Goal: Information Seeking & Learning: Learn about a topic

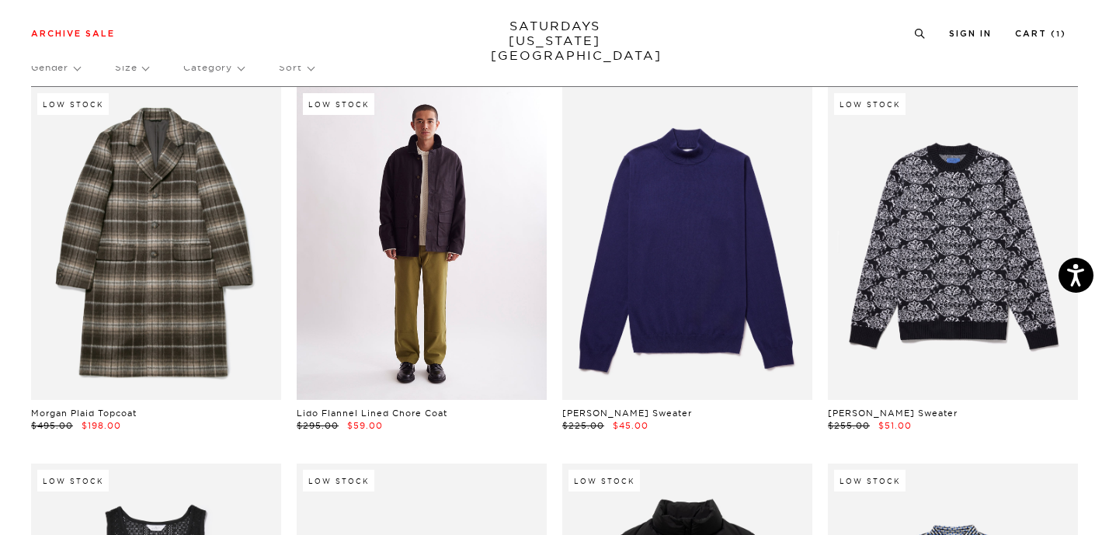
scroll to position [65, 0]
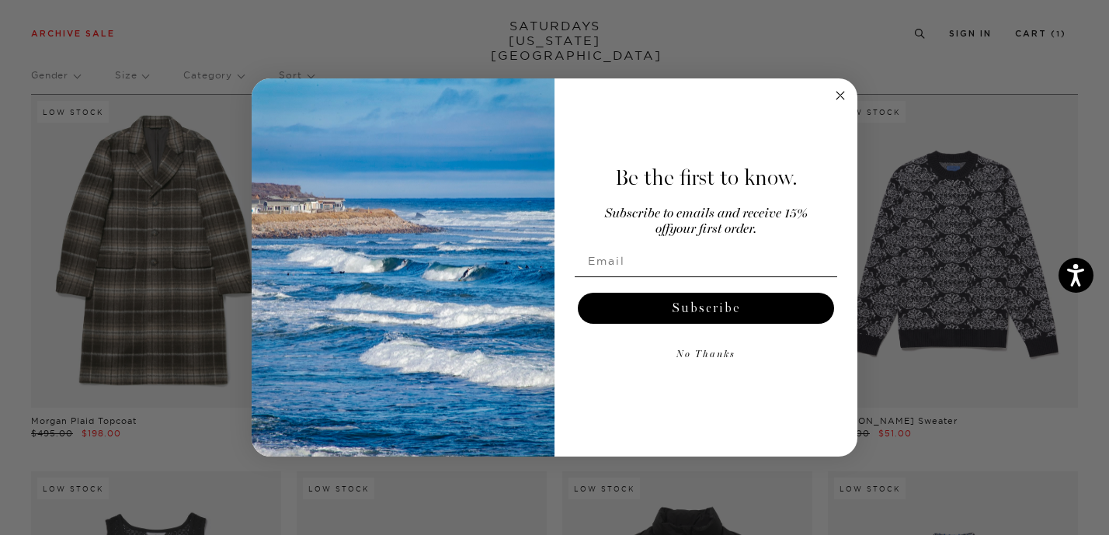
click at [838, 92] on circle "Close dialog" at bounding box center [841, 95] width 18 height 18
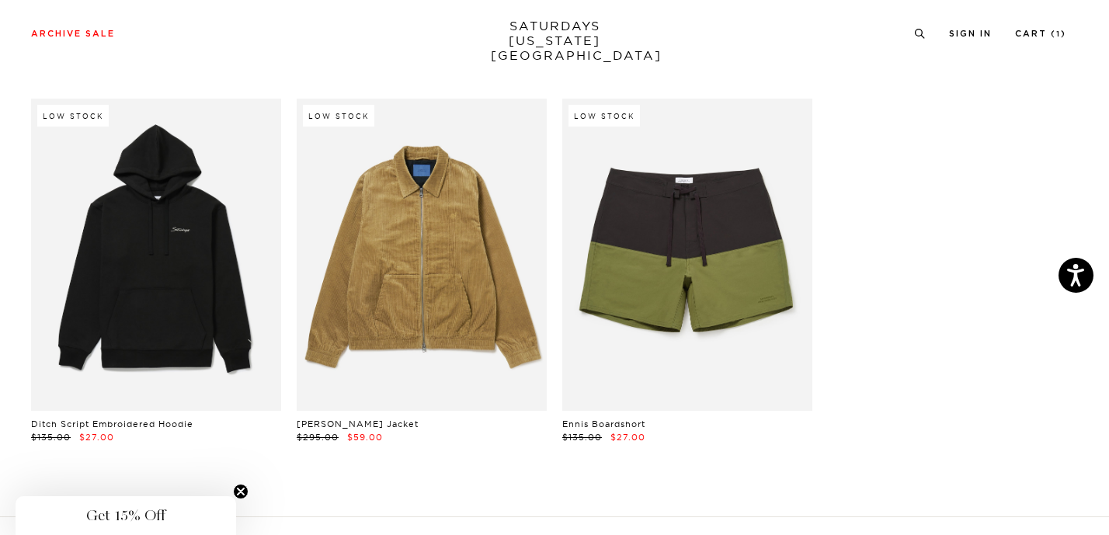
scroll to position [22276, 2]
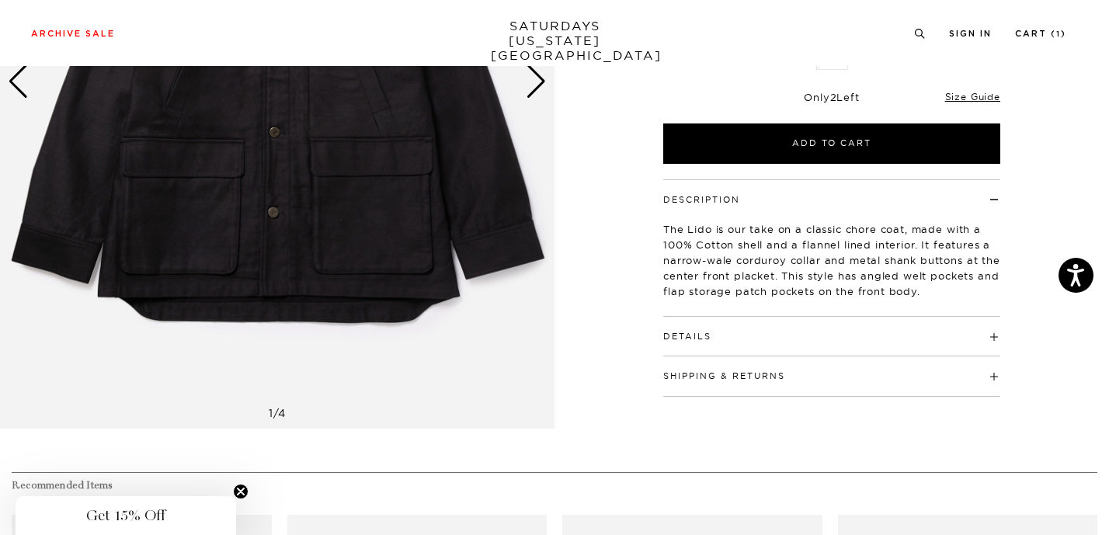
scroll to position [268, 0]
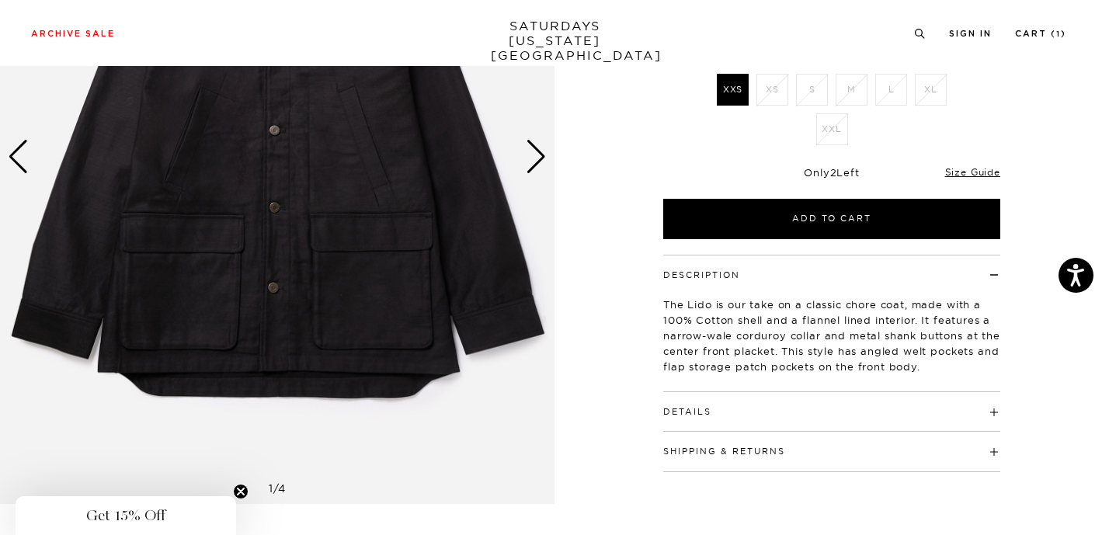
click at [697, 400] on h4 "Details" at bounding box center [831, 405] width 337 height 26
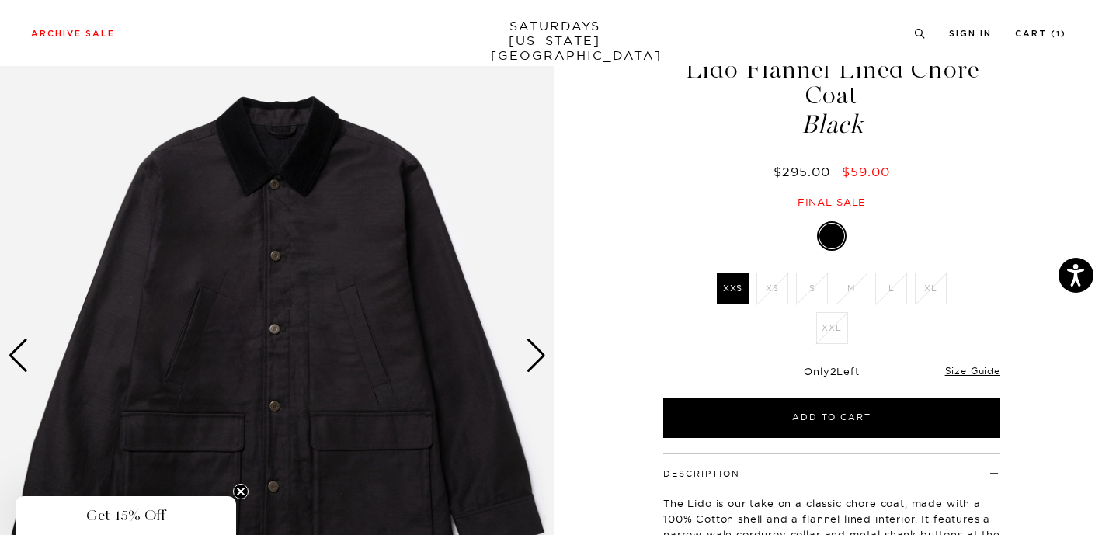
scroll to position [0, 2]
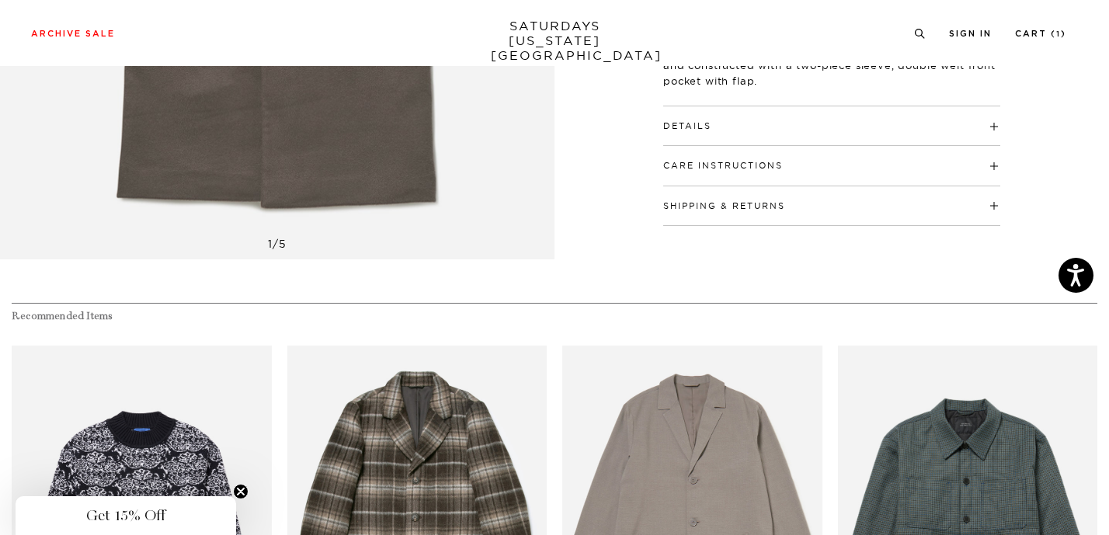
scroll to position [505, 0]
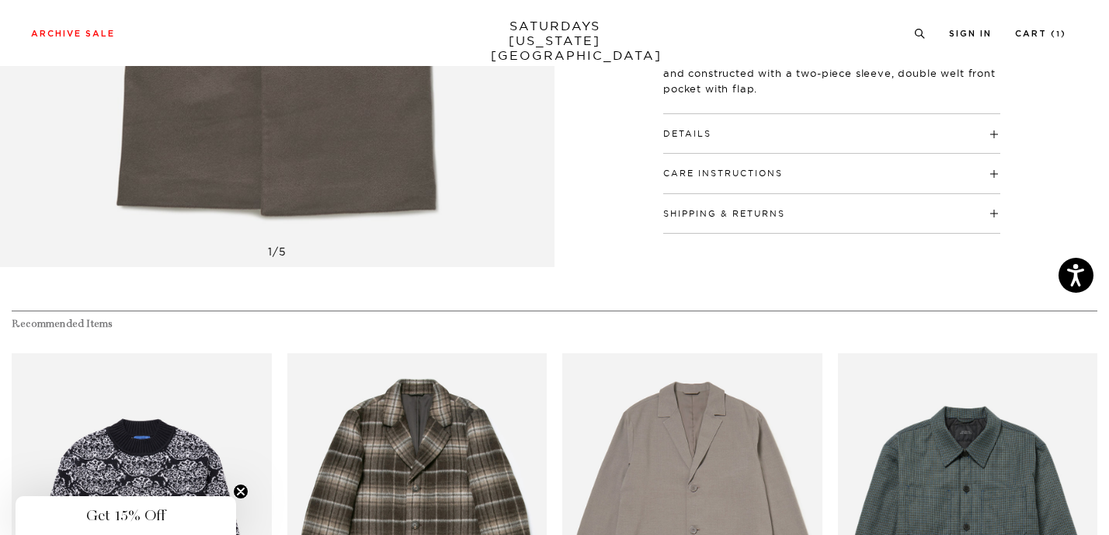
click at [726, 134] on h4 "Details" at bounding box center [831, 127] width 337 height 26
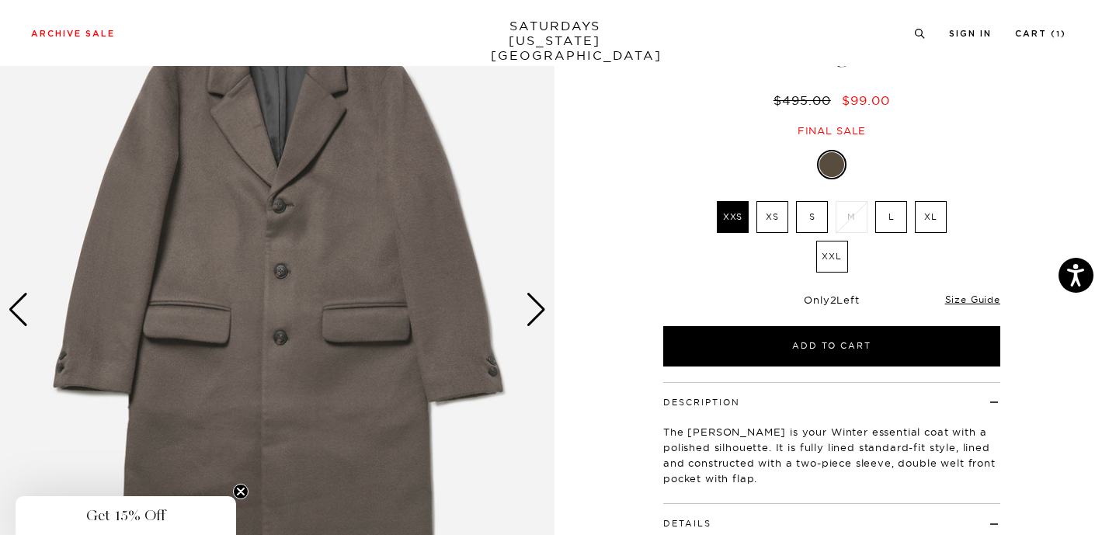
scroll to position [0, 0]
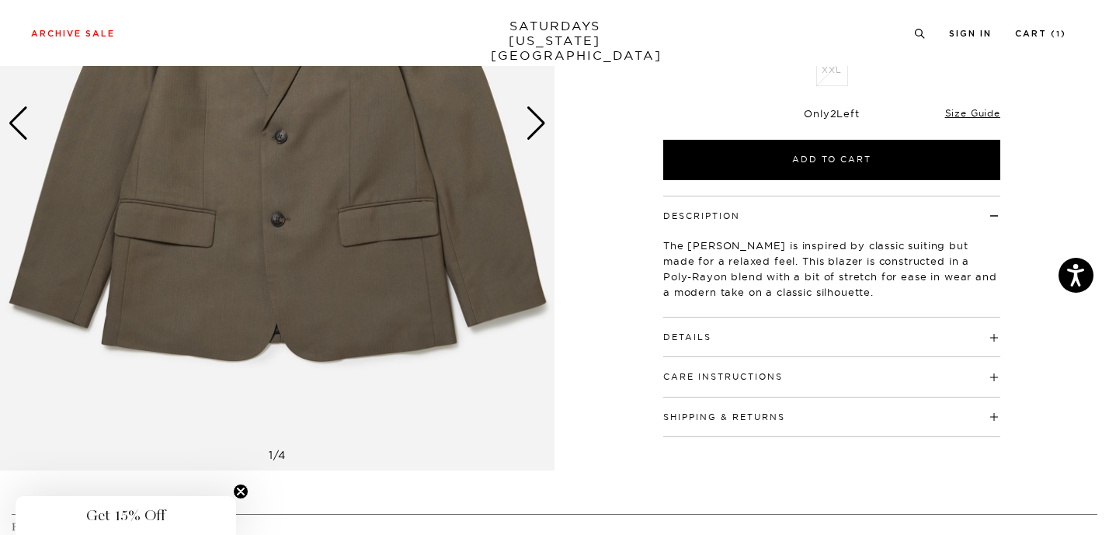
scroll to position [303, 0]
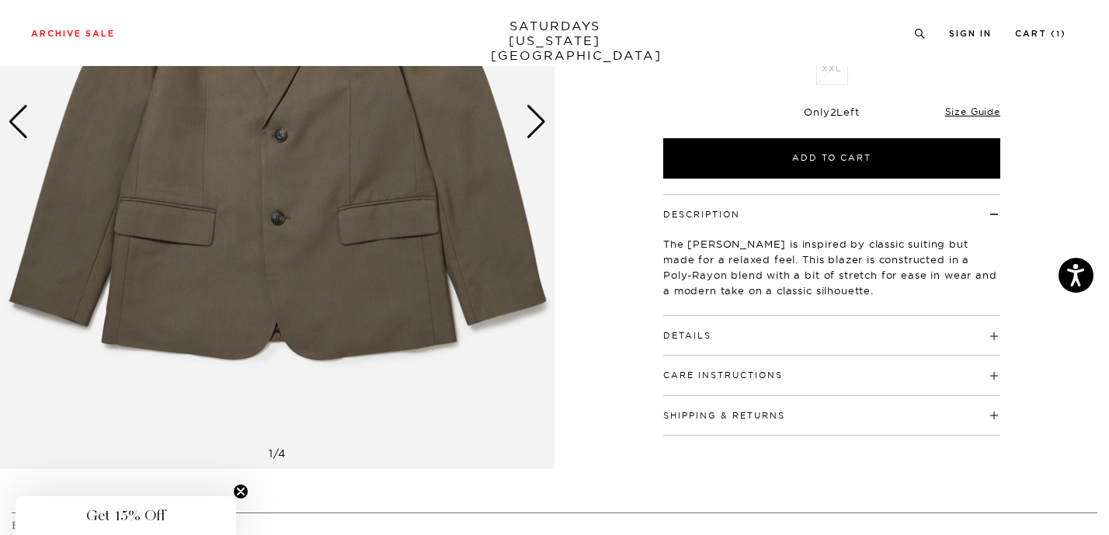
click at [756, 338] on h4 "Details" at bounding box center [831, 329] width 337 height 26
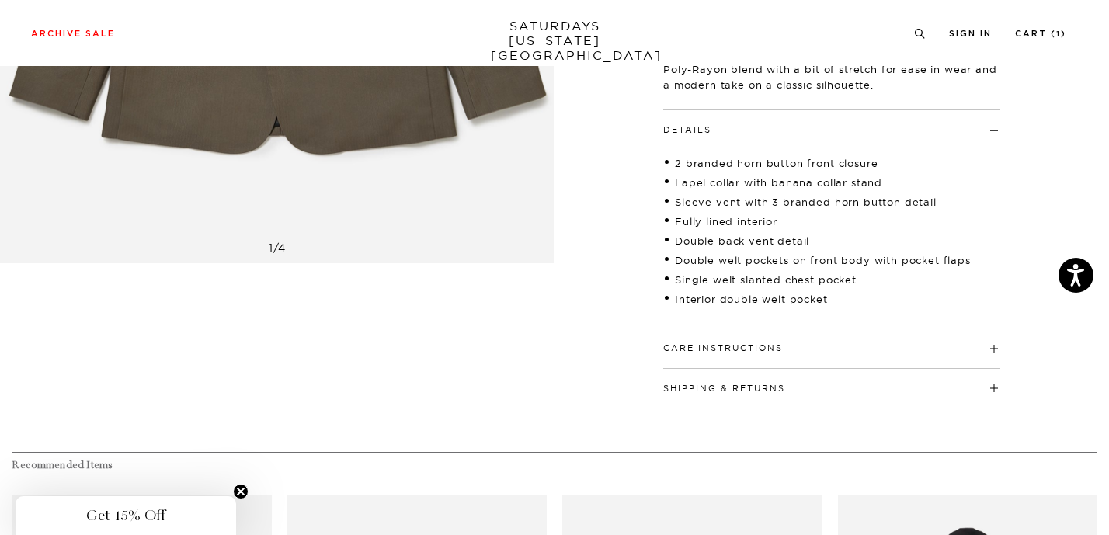
scroll to position [540, 0]
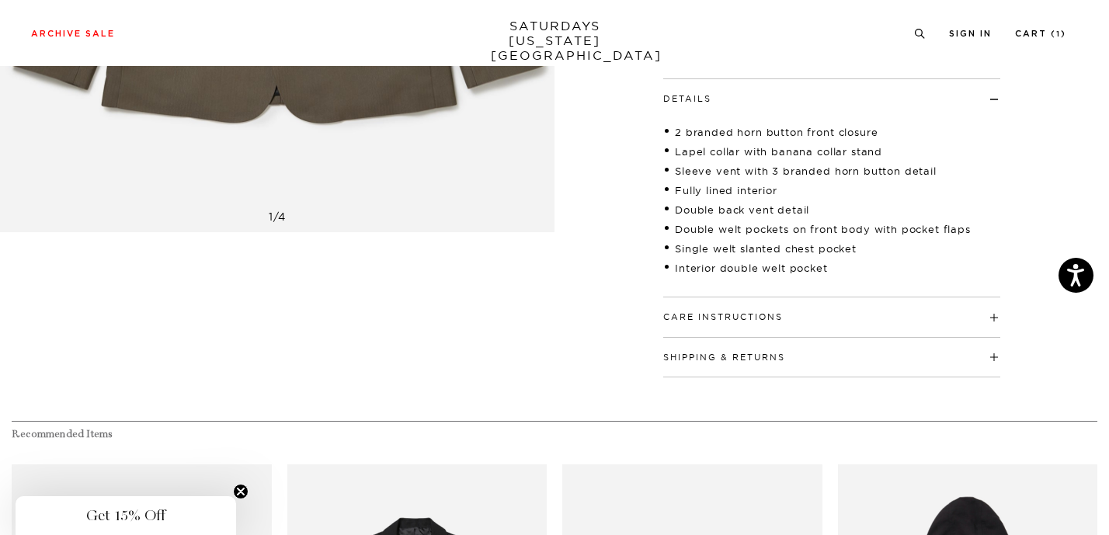
click at [702, 322] on button "Care Instructions" at bounding box center [723, 317] width 120 height 9
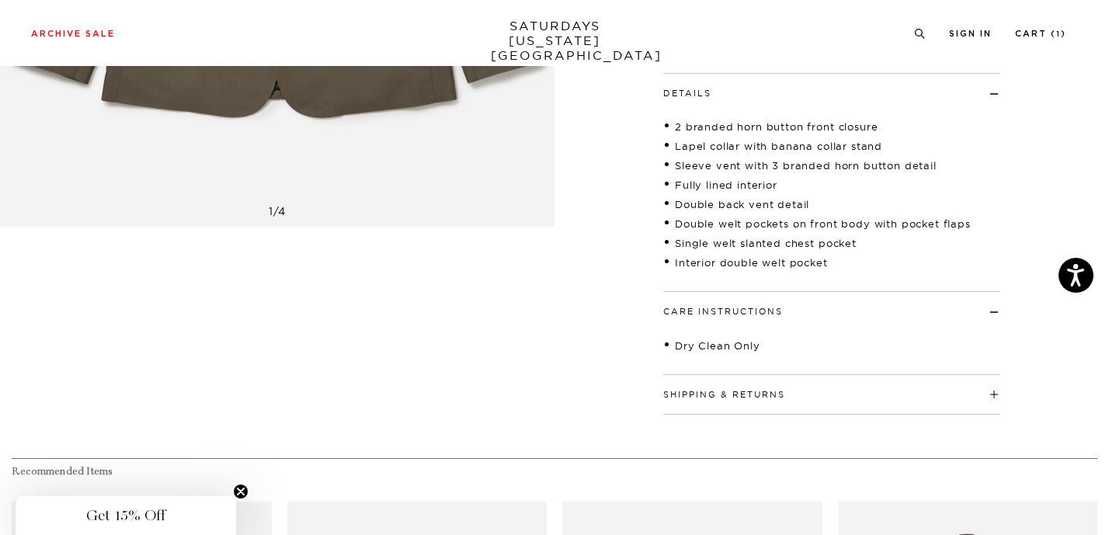
scroll to position [555, 0]
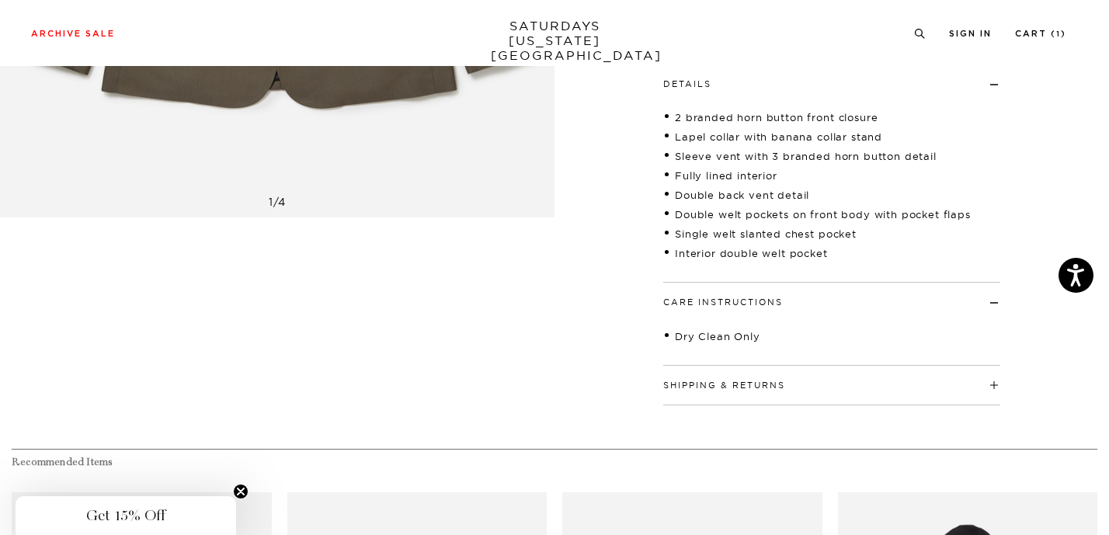
click at [689, 392] on h4 "Shipping & Returns" at bounding box center [831, 379] width 337 height 26
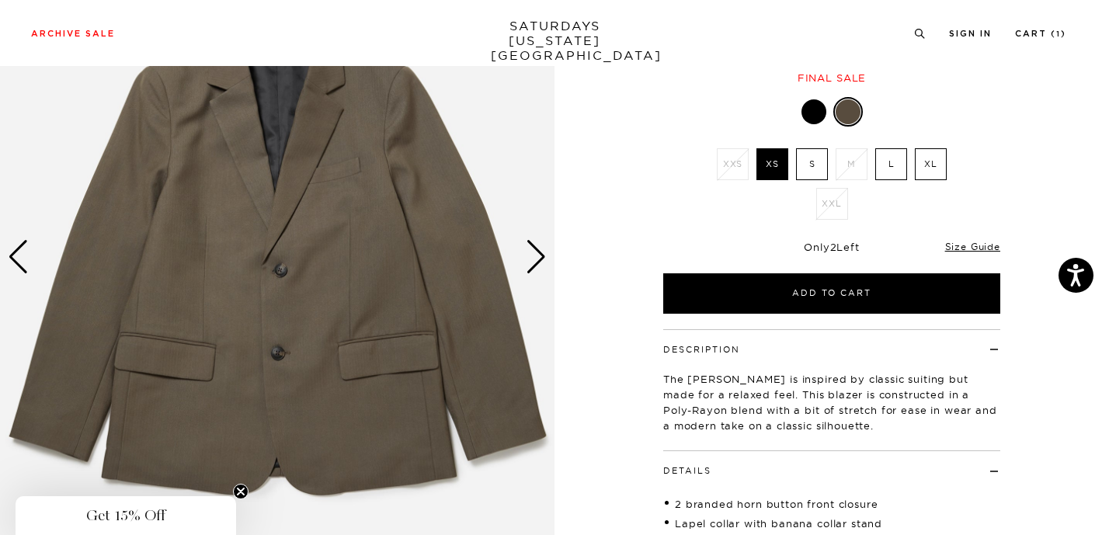
scroll to position [169, 0]
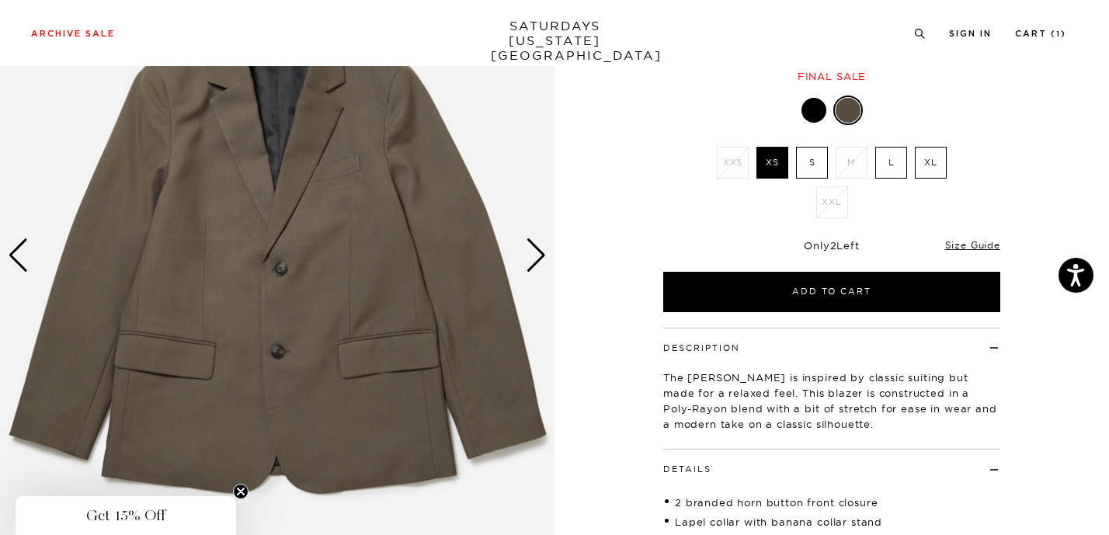
click at [527, 253] on div "Next slide" at bounding box center [536, 255] width 21 height 34
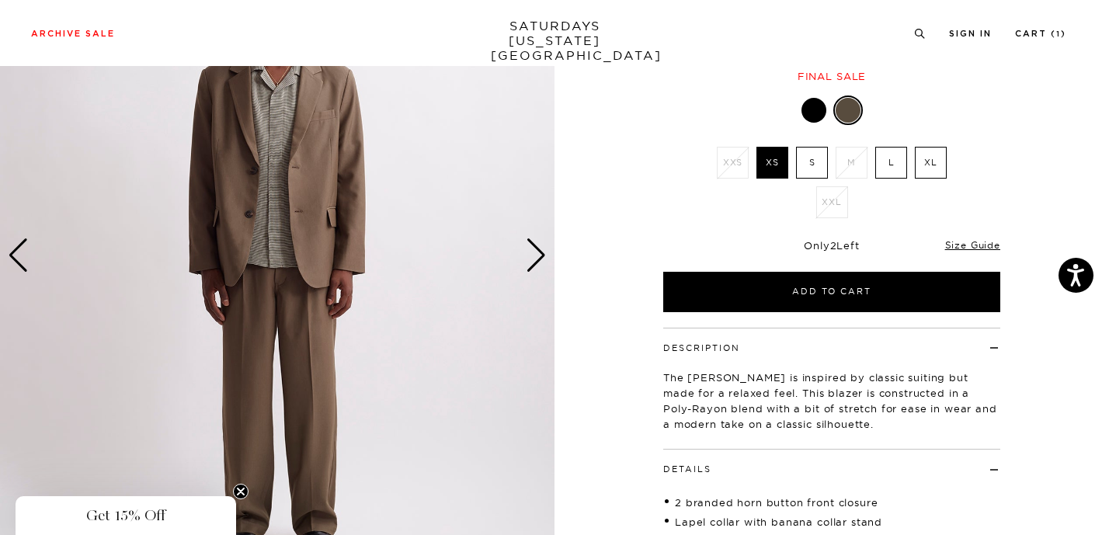
click at [527, 252] on div "Next slide" at bounding box center [536, 255] width 21 height 34
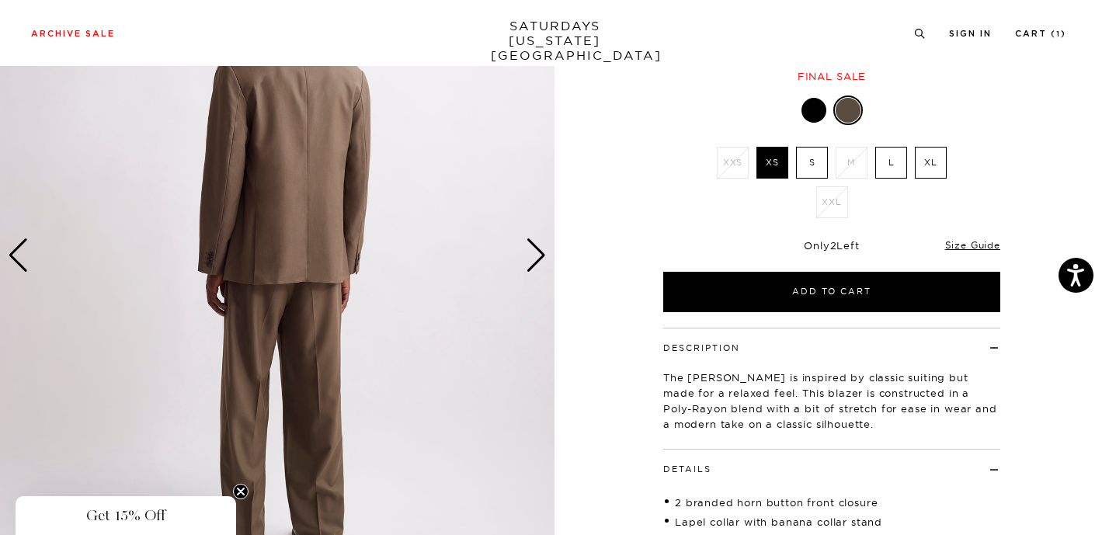
click at [527, 252] on div "Next slide" at bounding box center [536, 255] width 21 height 34
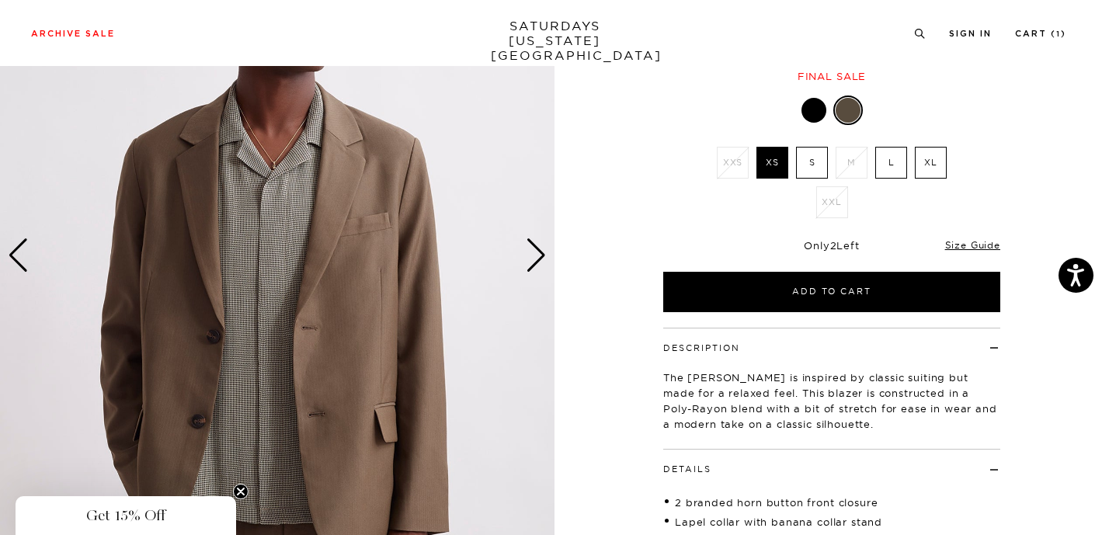
click at [527, 252] on div "Next slide" at bounding box center [536, 255] width 21 height 34
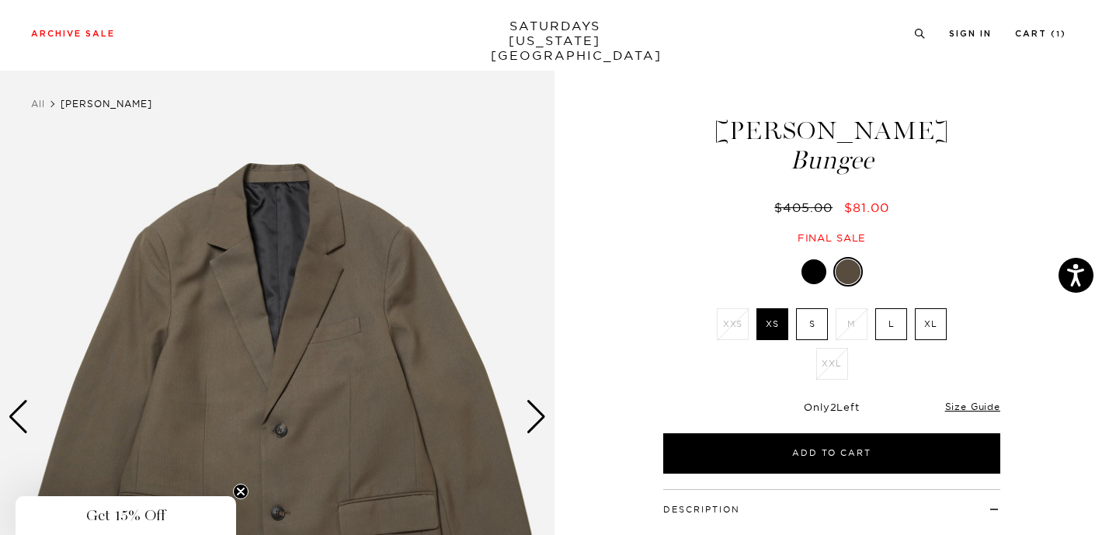
scroll to position [6, 0]
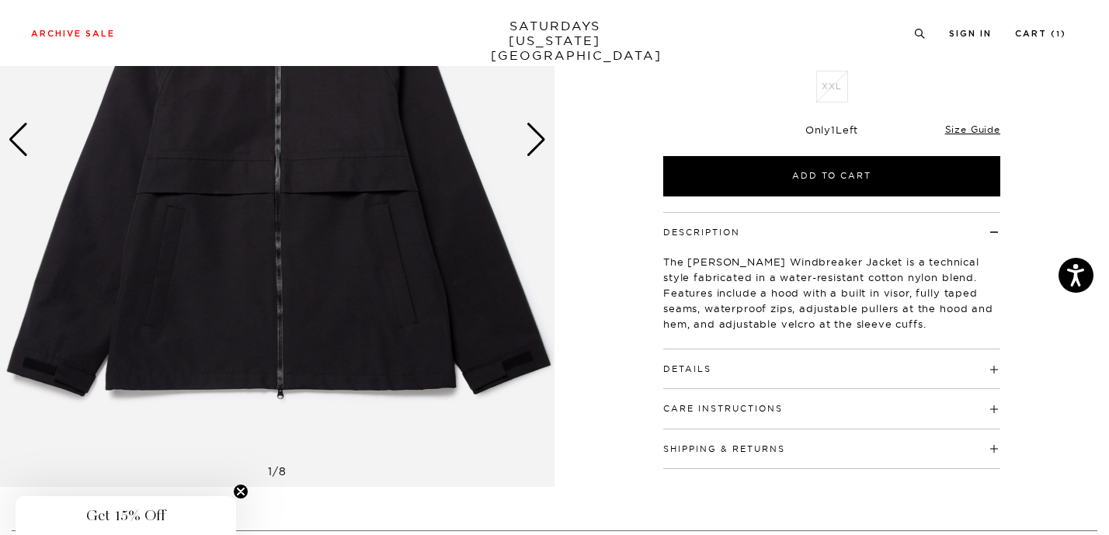
scroll to position [154, 0]
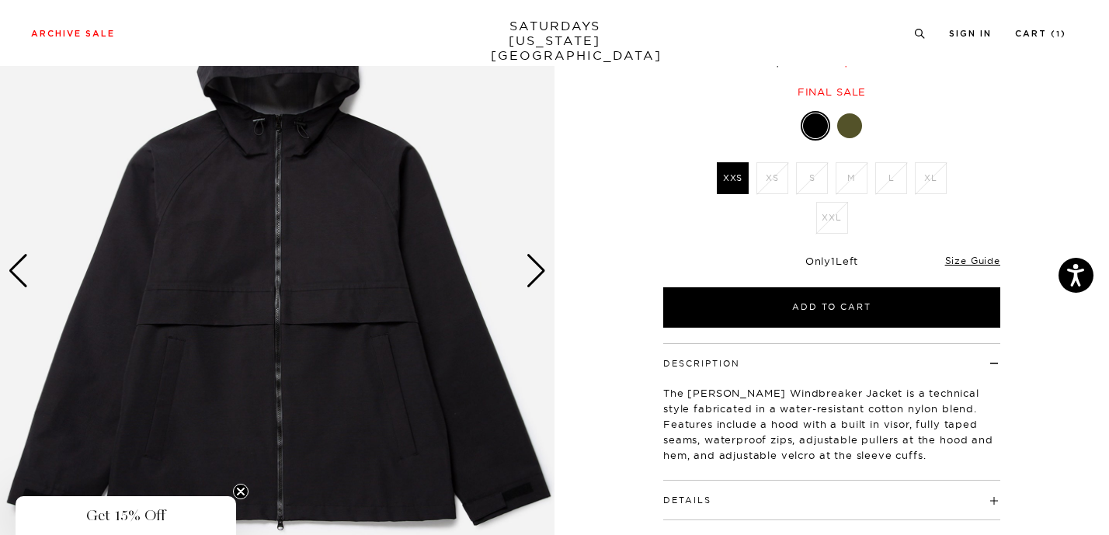
click at [735, 225] on ul "XXS XS S M L XL XXL" at bounding box center [832, 201] width 241 height 79
click at [731, 177] on label "XXS" at bounding box center [733, 178] width 32 height 32
click at [0, 0] on input "XXS" at bounding box center [0, 0] width 0 height 0
click at [660, 183] on div "Black XXS XS S M L XL XXL XXS S" at bounding box center [832, 219] width 388 height 217
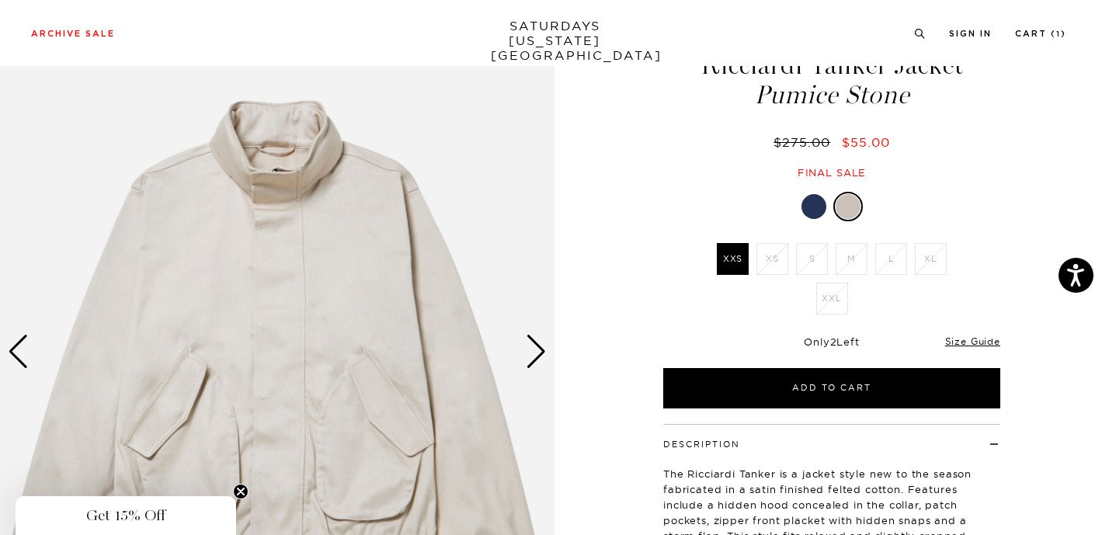
scroll to position [127, 0]
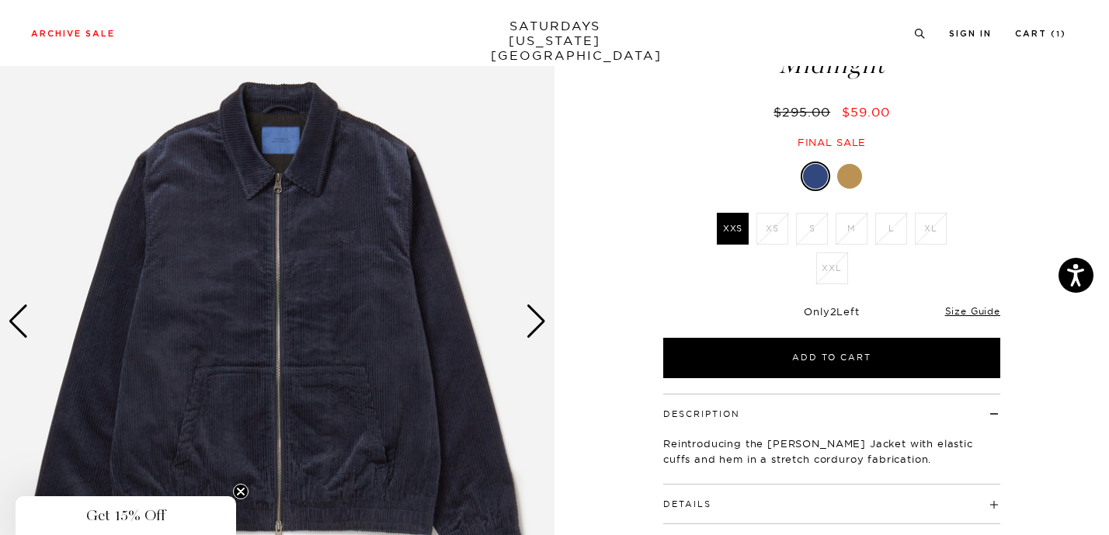
scroll to position [43, 0]
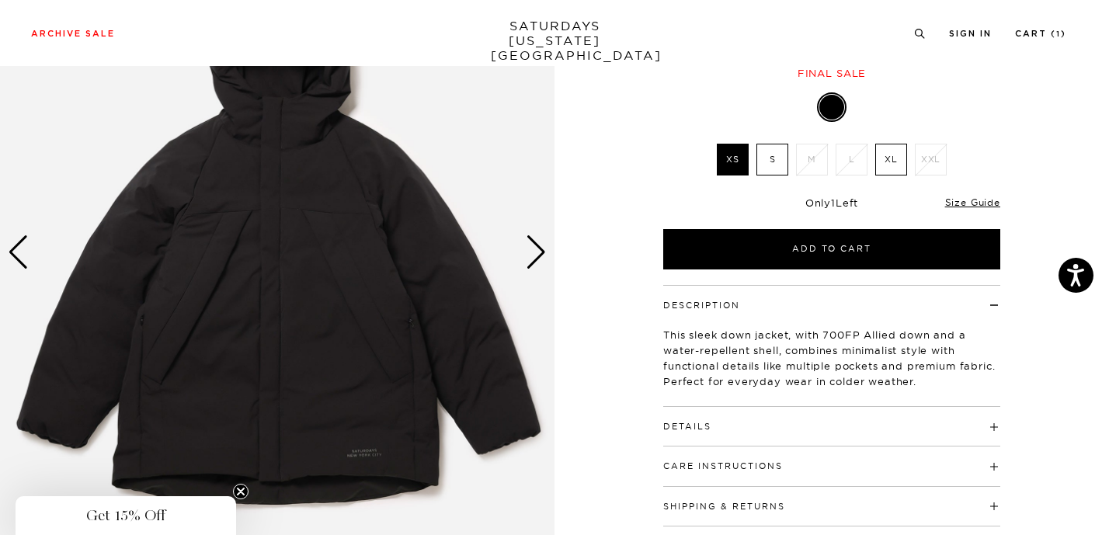
scroll to position [51, 0]
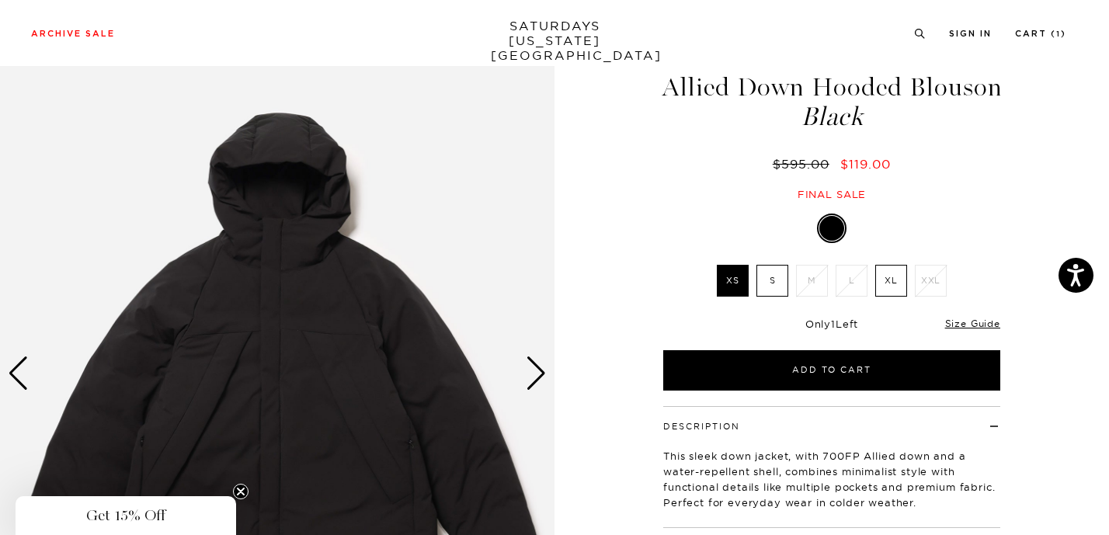
click at [539, 385] on div "Next slide" at bounding box center [536, 374] width 21 height 34
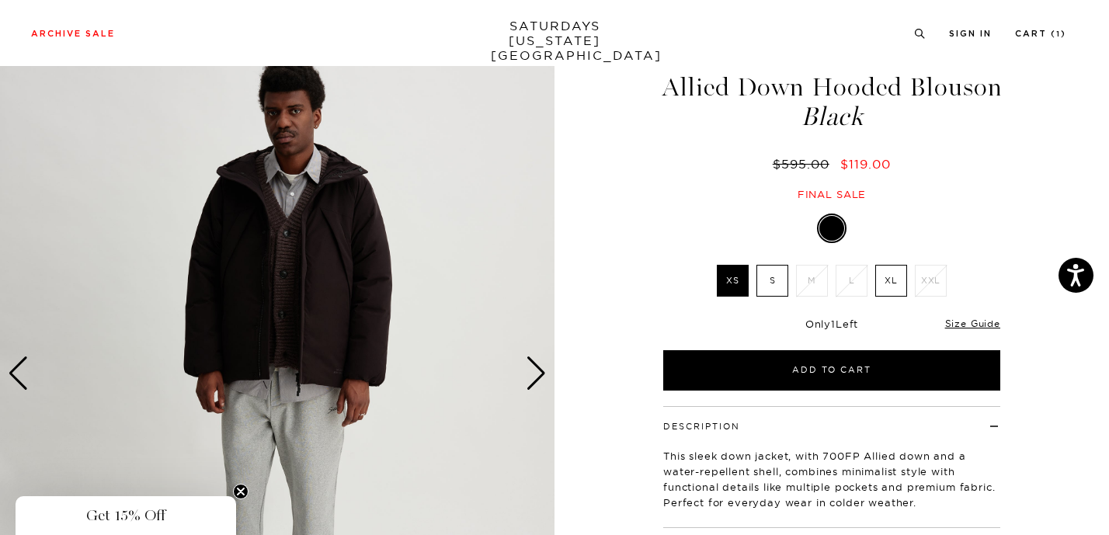
click at [536, 381] on div "Next slide" at bounding box center [536, 374] width 21 height 34
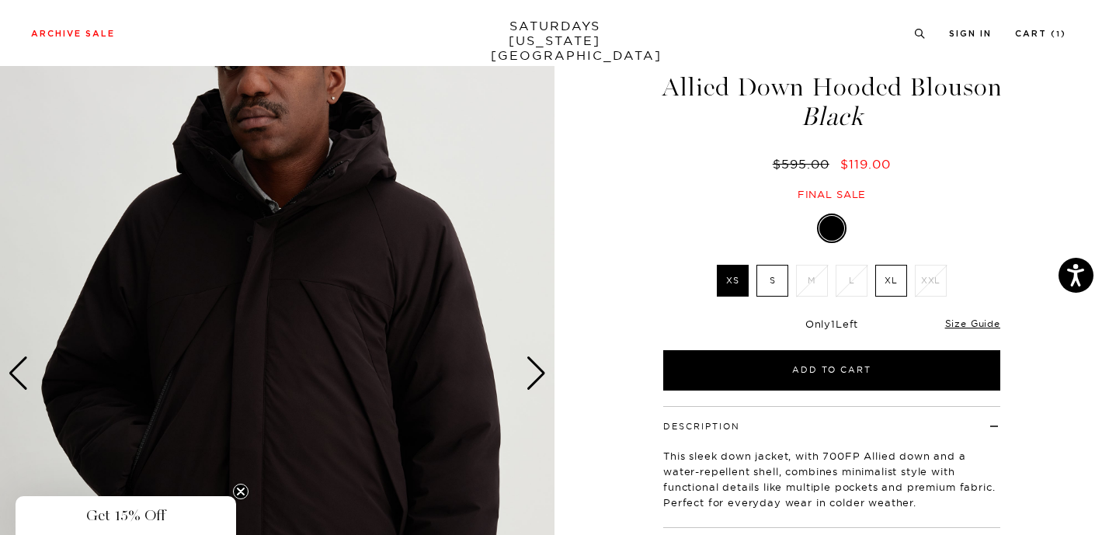
click at [536, 381] on div "Next slide" at bounding box center [536, 374] width 21 height 34
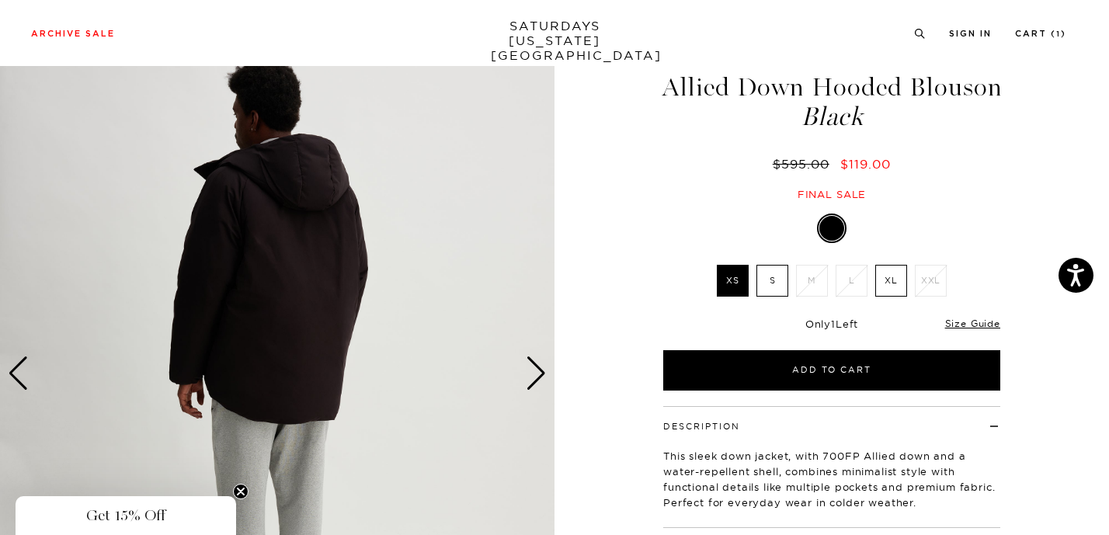
click at [536, 381] on div "Next slide" at bounding box center [536, 374] width 21 height 34
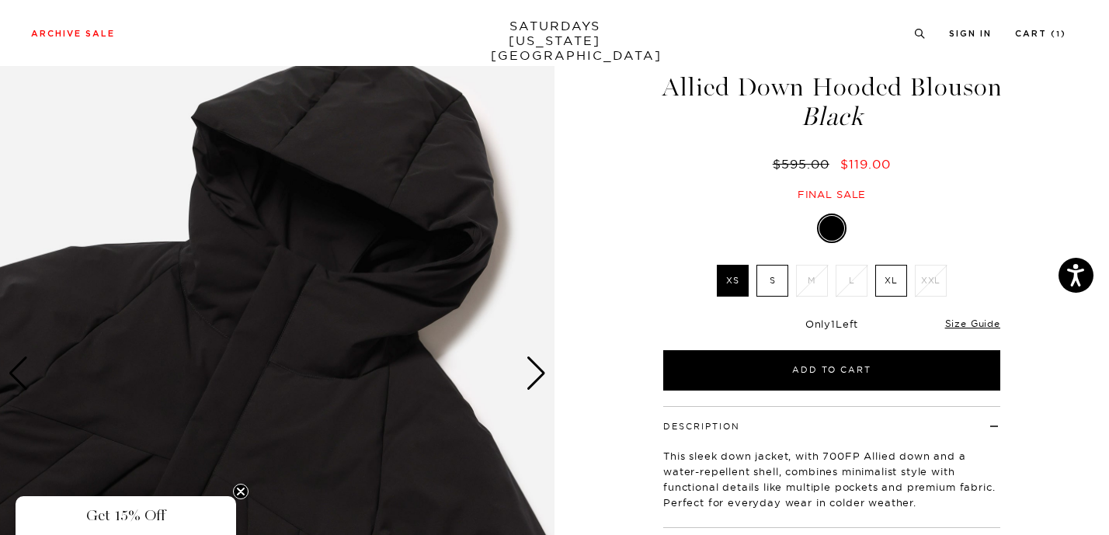
click at [536, 381] on div "Next slide" at bounding box center [536, 374] width 21 height 34
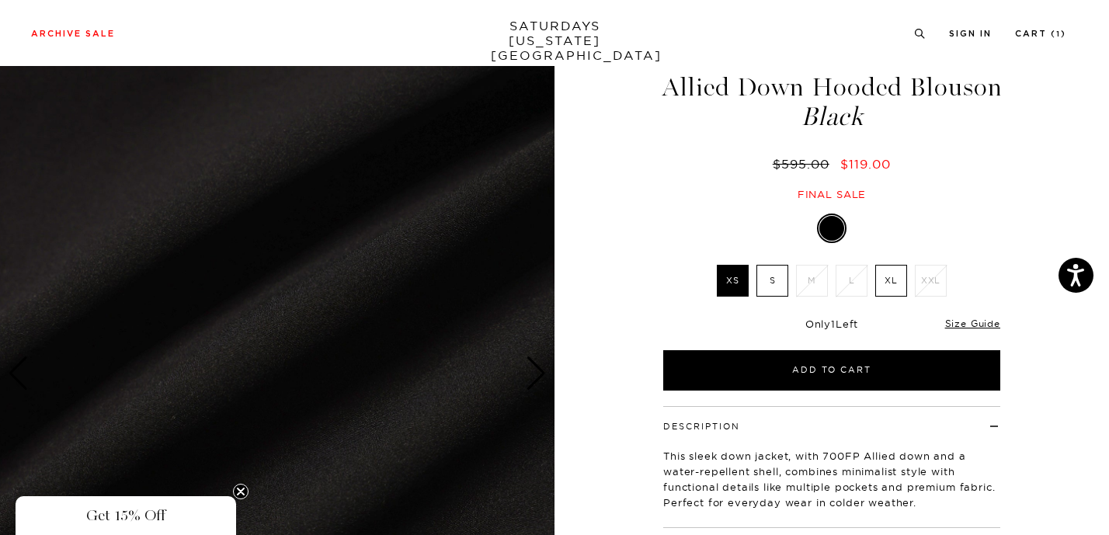
click at [536, 381] on div "Next slide" at bounding box center [536, 374] width 21 height 34
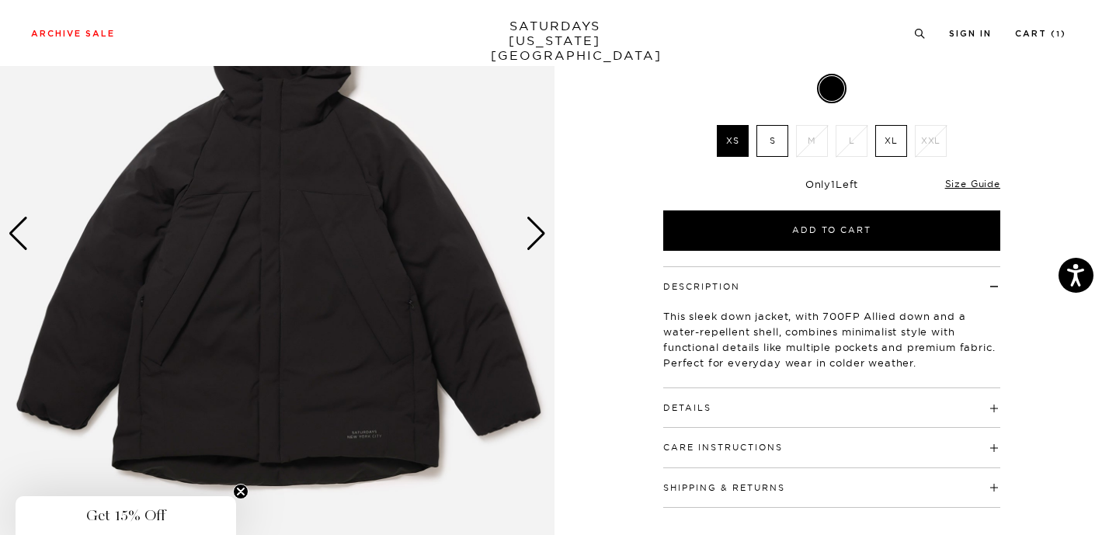
scroll to position [195, 0]
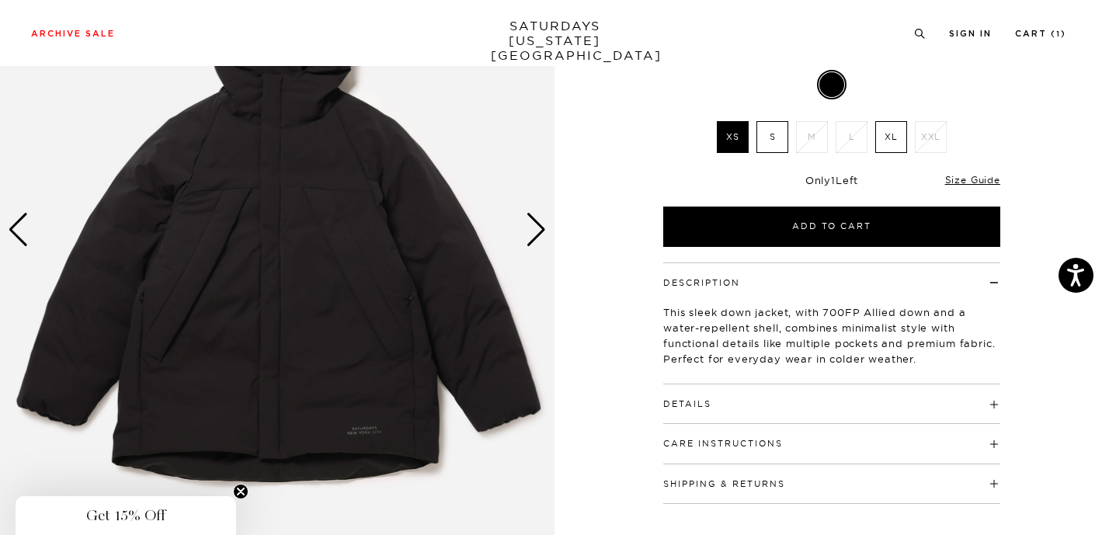
click at [531, 244] on div "Next slide" at bounding box center [536, 230] width 21 height 34
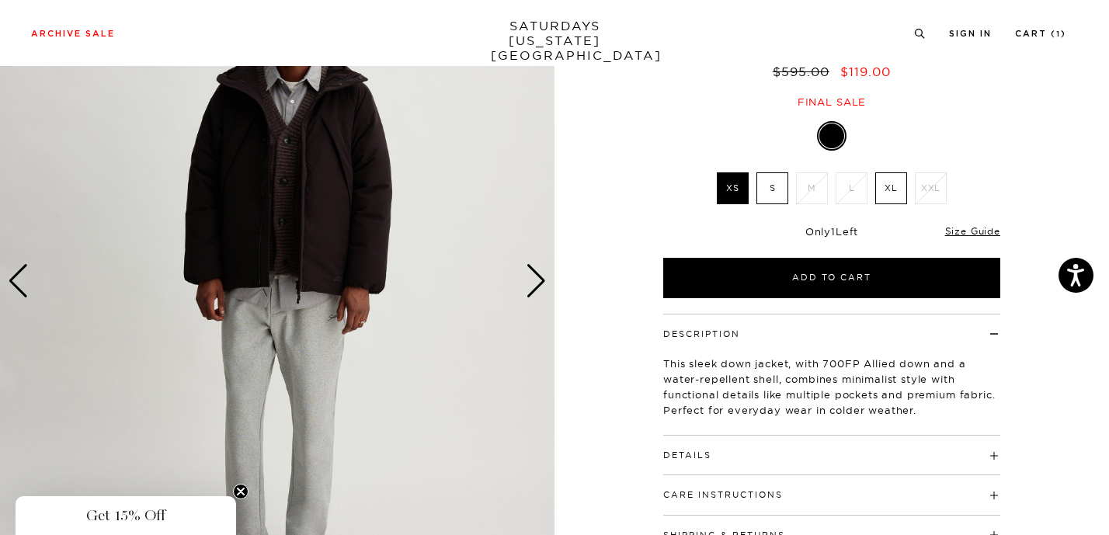
scroll to position [93, 0]
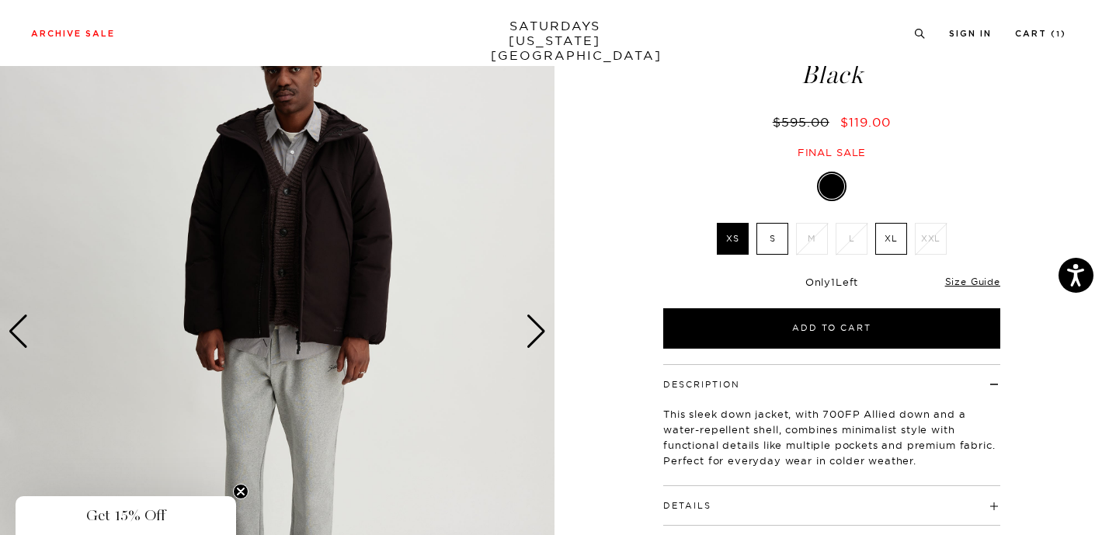
click at [537, 338] on div "Next slide" at bounding box center [536, 332] width 21 height 34
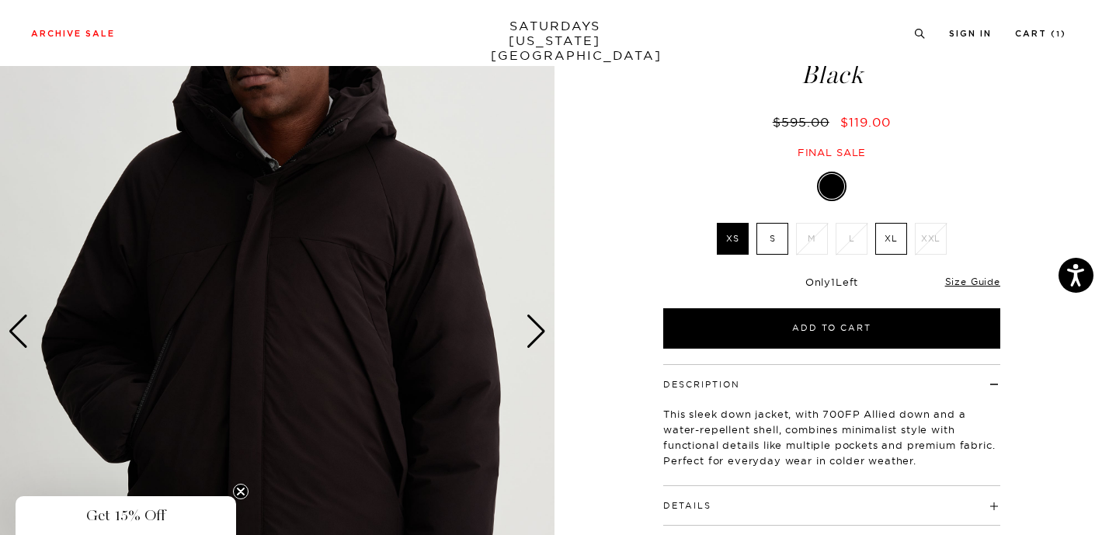
click at [537, 338] on div "Next slide" at bounding box center [536, 332] width 21 height 34
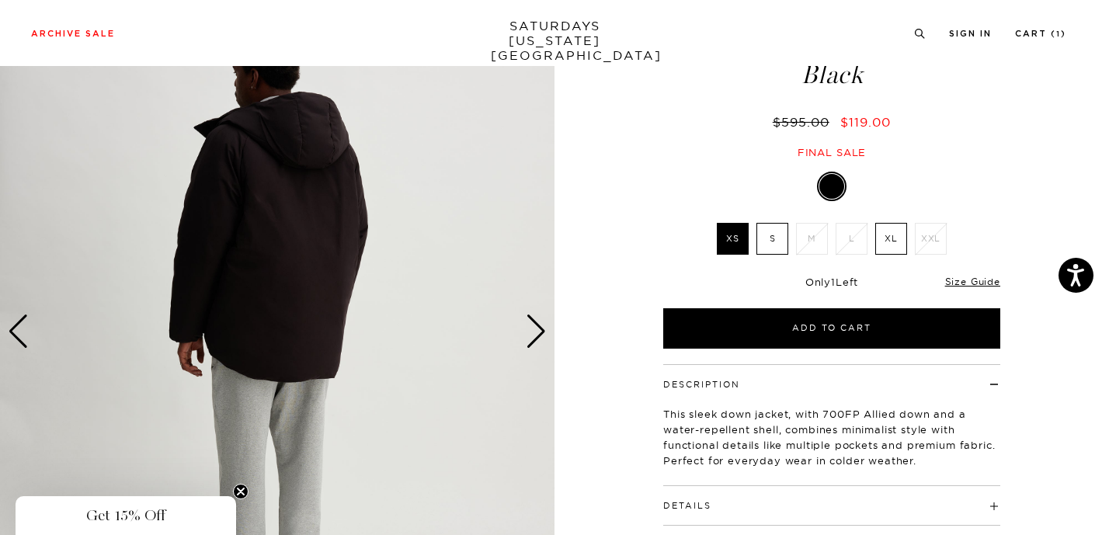
click at [537, 338] on div "Next slide" at bounding box center [536, 332] width 21 height 34
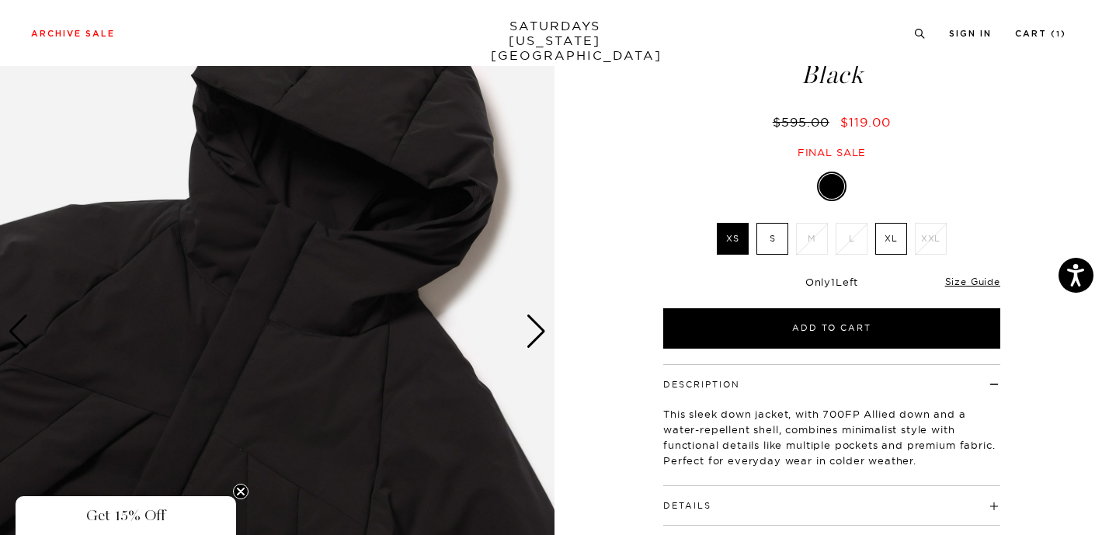
click at [537, 338] on div "Next slide" at bounding box center [536, 332] width 21 height 34
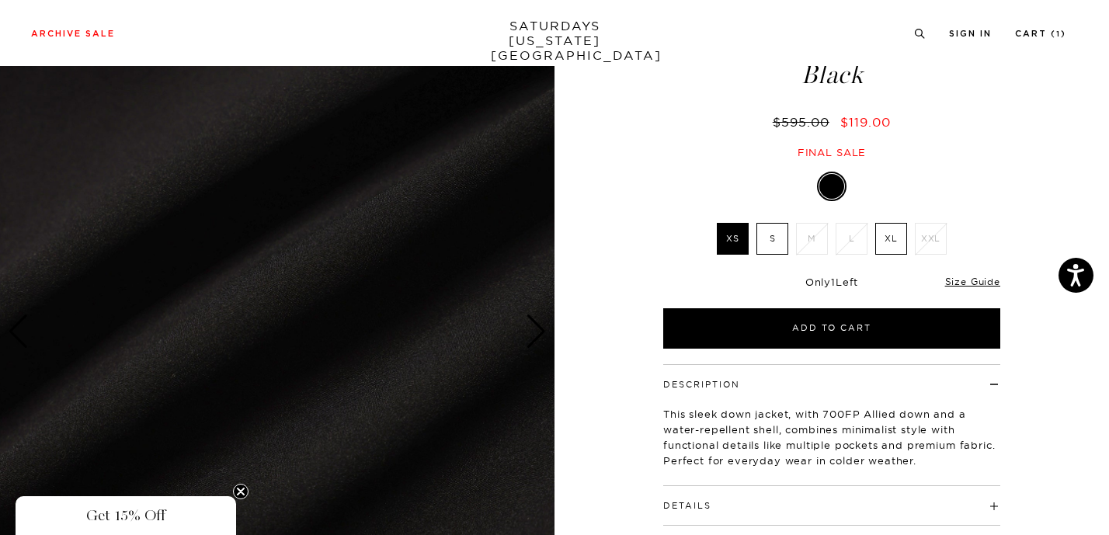
click at [537, 338] on div "Next slide" at bounding box center [536, 332] width 21 height 34
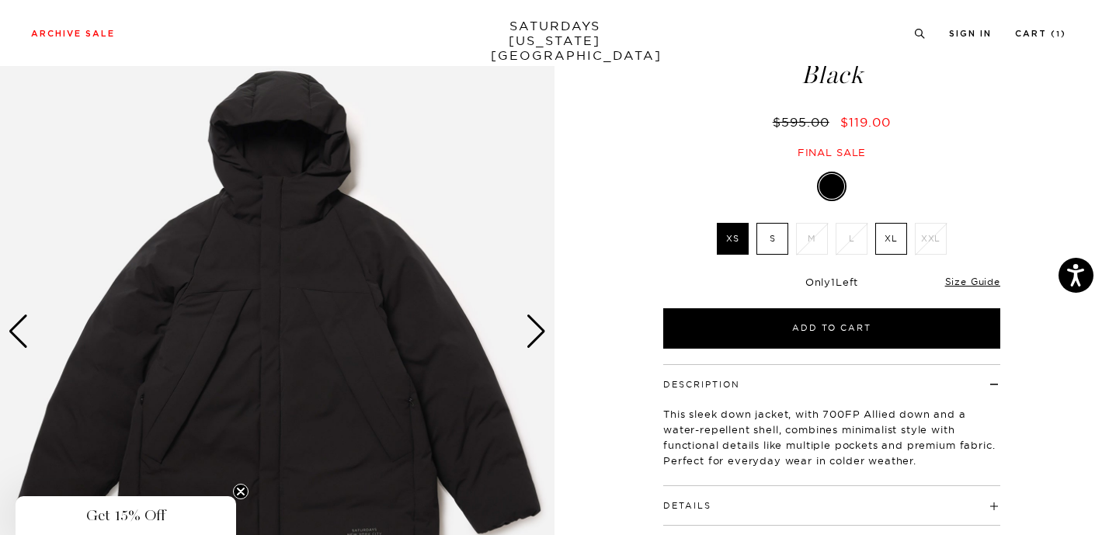
click at [537, 338] on div "Next slide" at bounding box center [536, 332] width 21 height 34
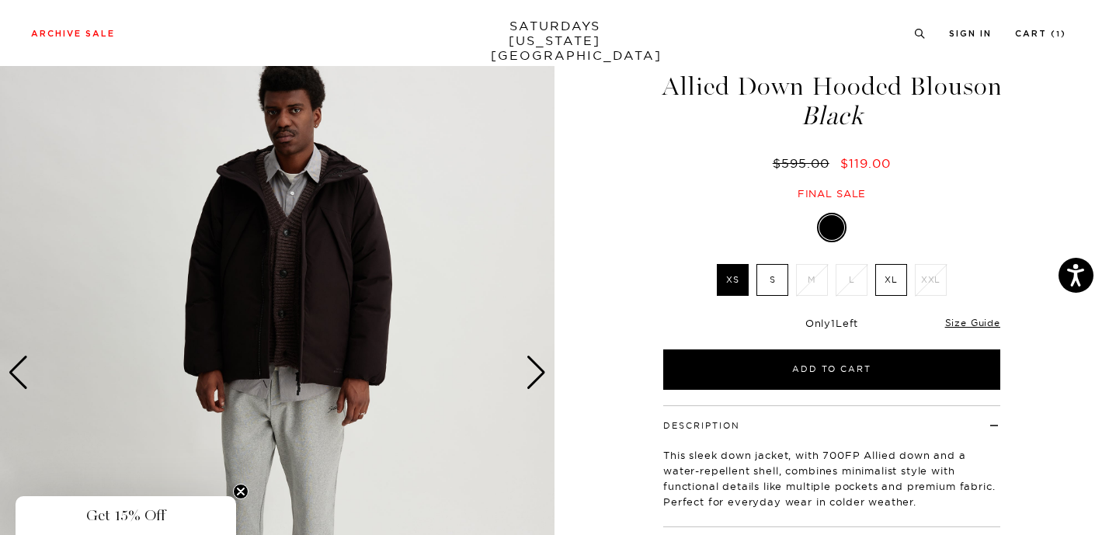
scroll to position [50, 0]
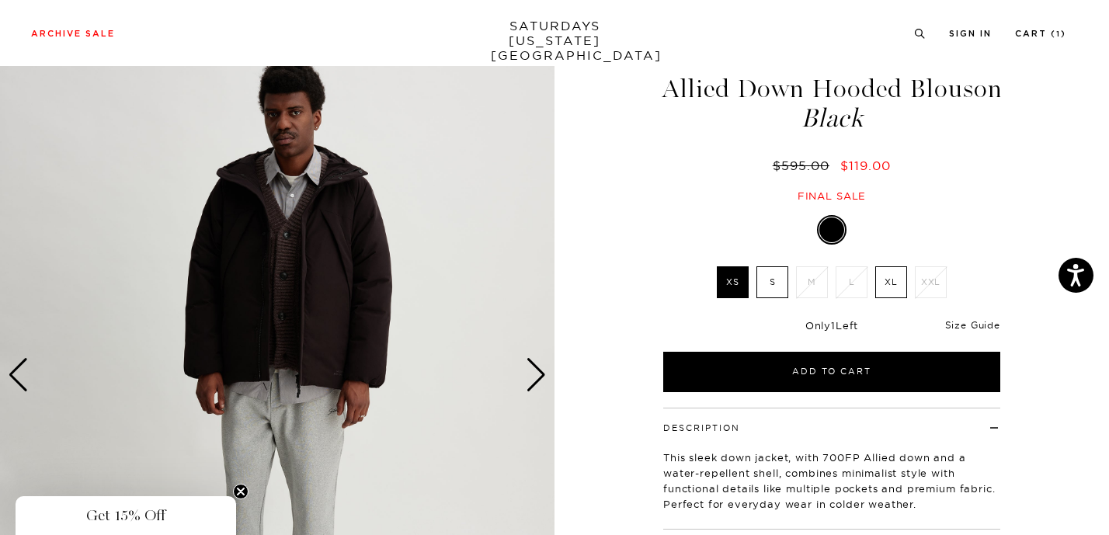
click at [959, 322] on link "Size Guide" at bounding box center [972, 325] width 55 height 12
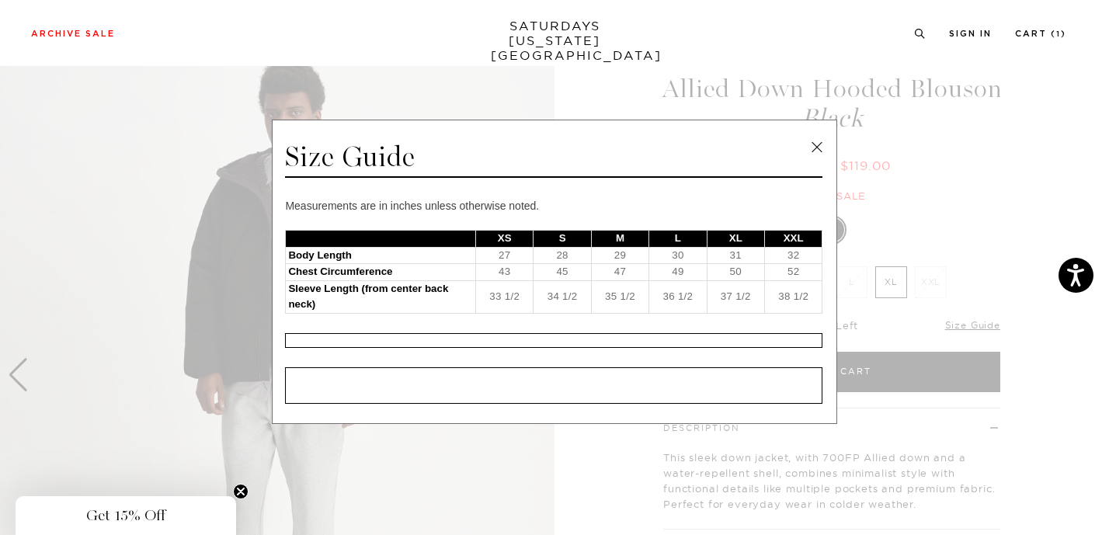
scroll to position [6, 0]
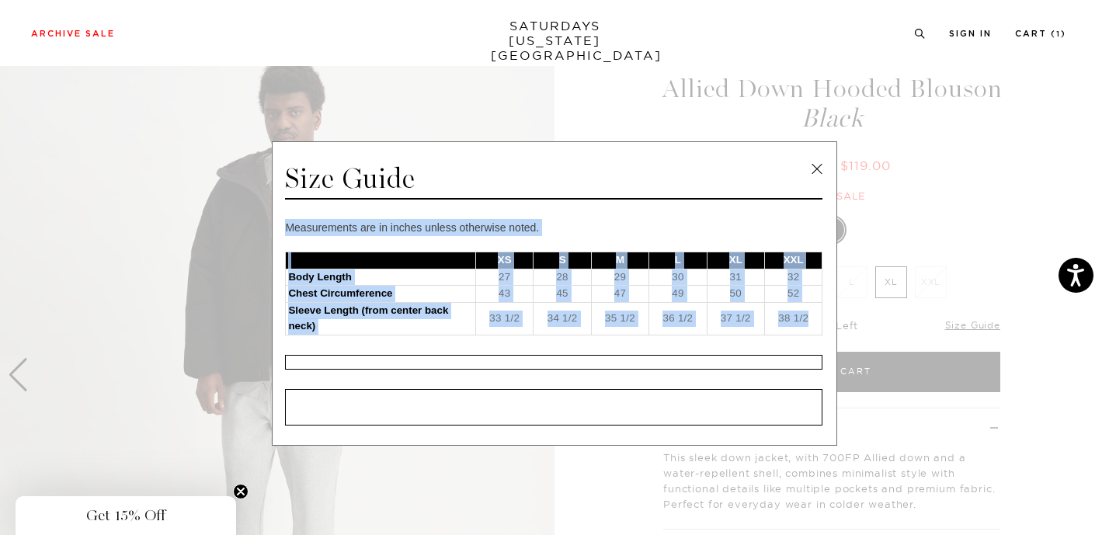
drag, startPoint x: 804, startPoint y: 317, endPoint x: 269, endPoint y: 270, distance: 537.3
click at [272, 270] on div "Size Guide Measurements are in inches unless otherwise noted. XS S M L XL XXL B…" at bounding box center [555, 293] width 566 height 305
copy div "Measurements are in inches unless otherwise noted. XS S M L XL XXL Body Length …"
click at [813, 165] on link at bounding box center [817, 169] width 23 height 23
